Goal: Task Accomplishment & Management: Manage account settings

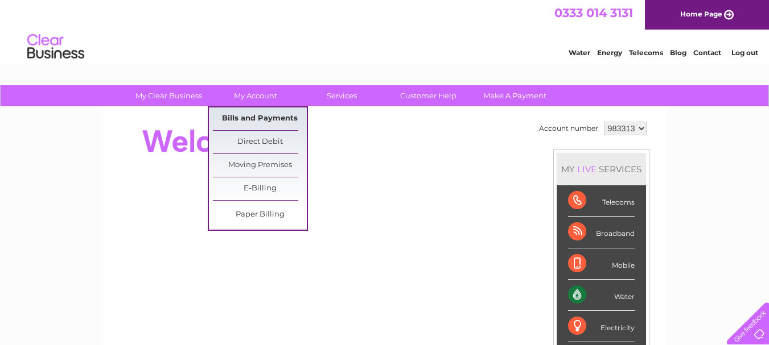
click at [256, 114] on link "Bills and Payments" at bounding box center [260, 119] width 94 height 23
